Goal: Navigation & Orientation: Find specific page/section

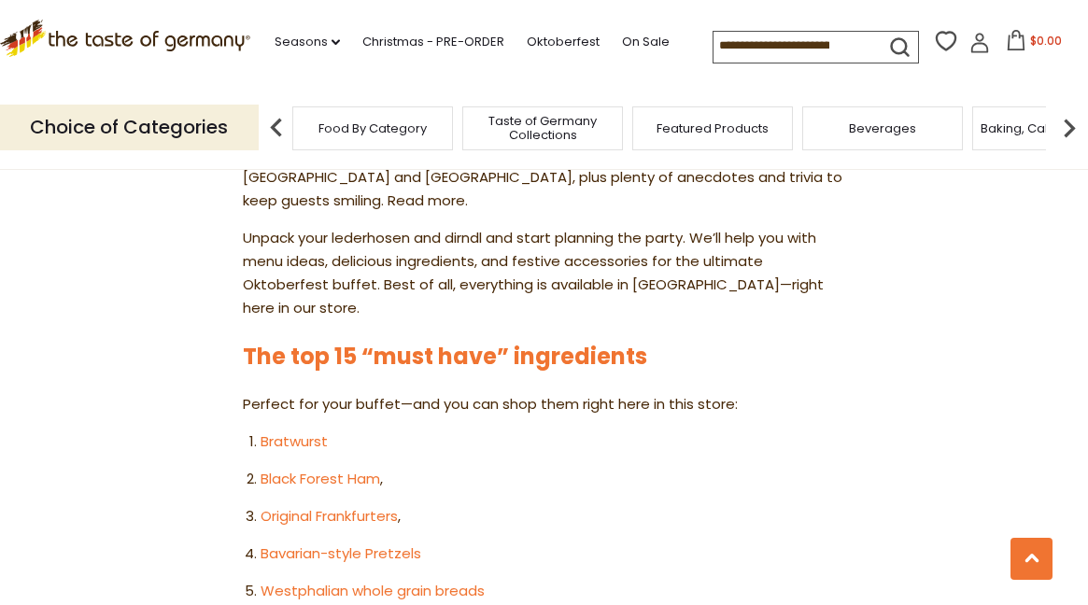
scroll to position [892, 0]
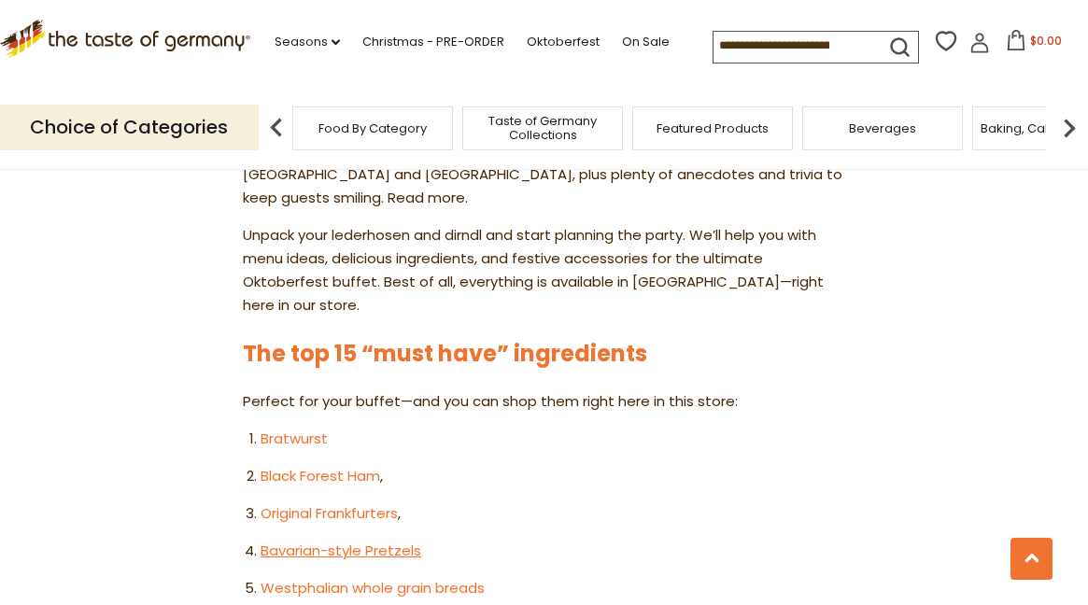
click at [339, 541] on link "Bavarian-style Pretzels" at bounding box center [340, 551] width 161 height 20
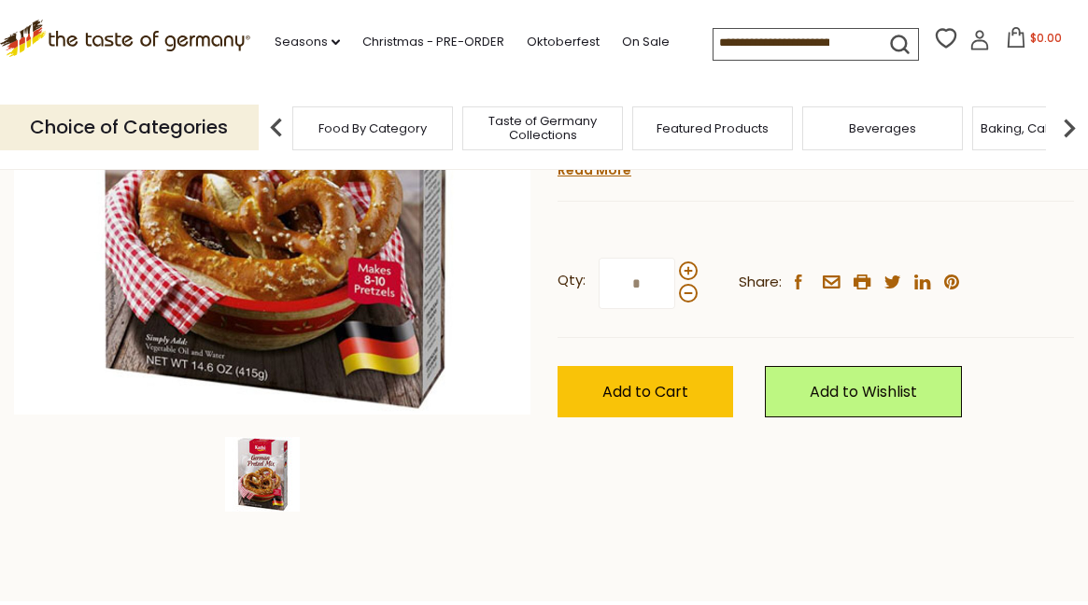
scroll to position [27, 0]
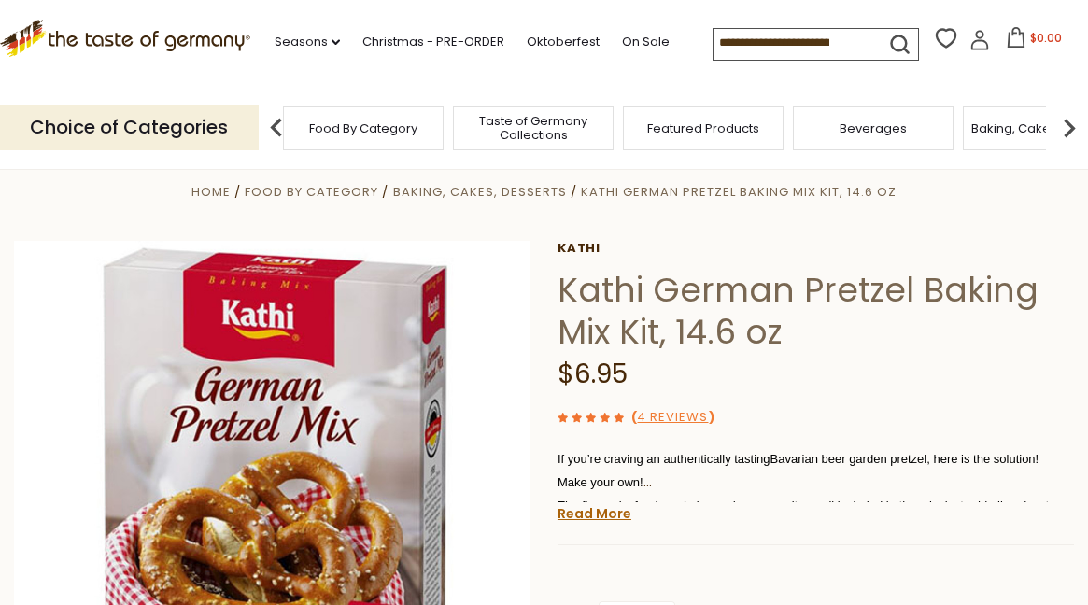
click at [541, 134] on span "Taste of Germany Collections" at bounding box center [532, 128] width 149 height 28
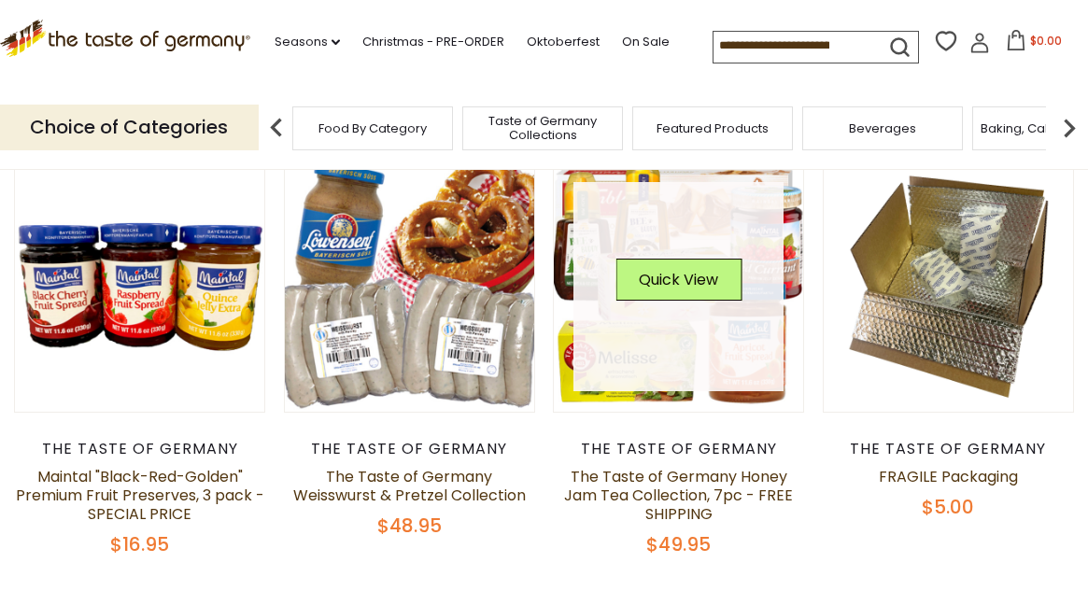
scroll to position [228, 0]
